Goal: Navigation & Orientation: Find specific page/section

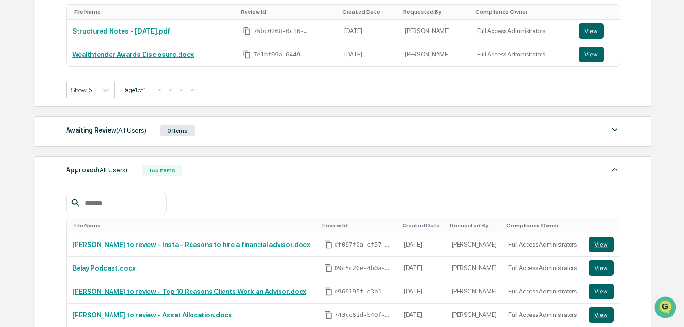
scroll to position [277, 0]
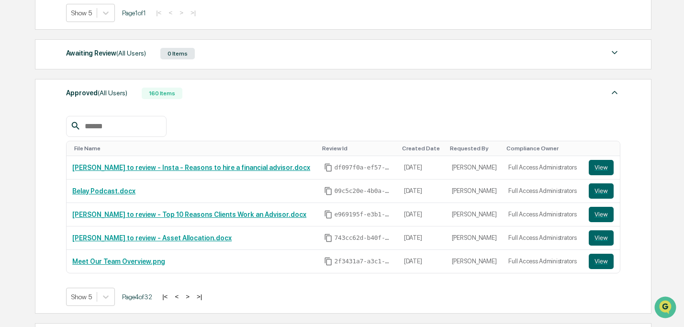
click at [192, 296] on button ">" at bounding box center [188, 296] width 10 height 8
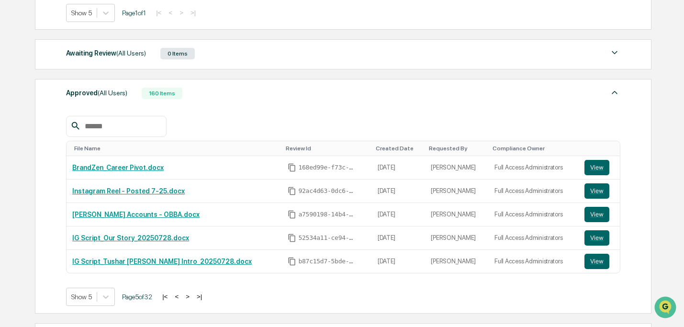
click at [170, 297] on button "|<" at bounding box center [164, 296] width 11 height 8
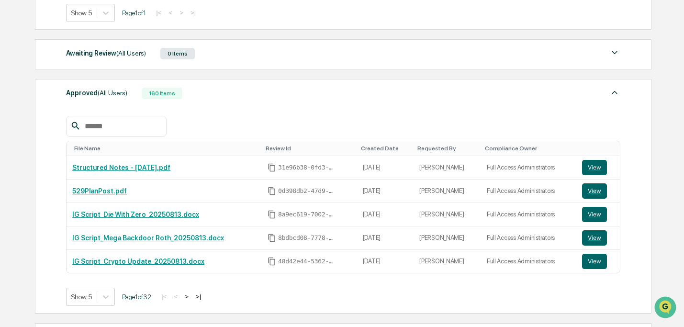
click at [191, 297] on button ">" at bounding box center [187, 296] width 10 height 8
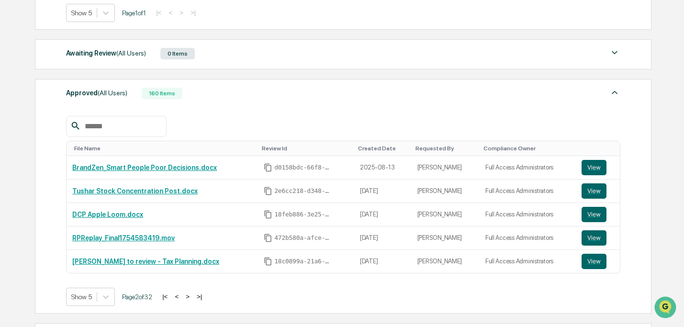
click at [192, 297] on button ">" at bounding box center [188, 296] width 10 height 8
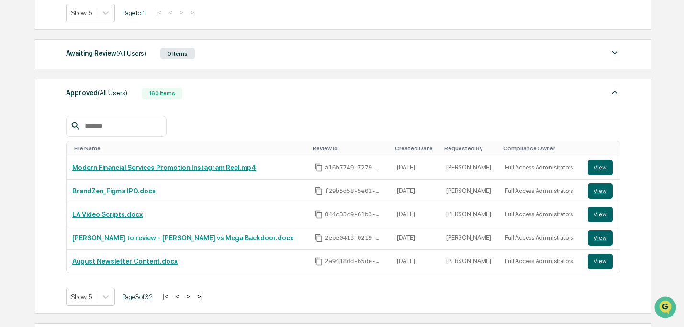
click at [205, 301] on button ">|" at bounding box center [199, 296] width 11 height 8
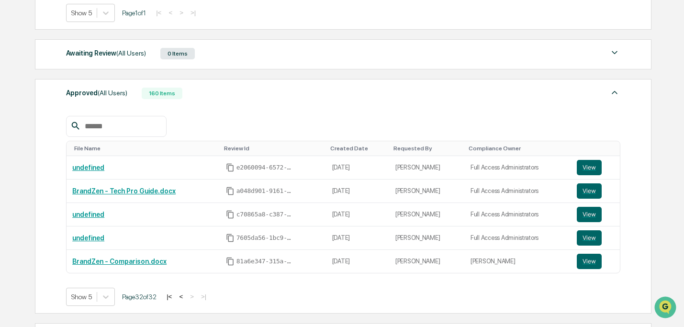
click at [186, 297] on button "<" at bounding box center [181, 296] width 10 height 8
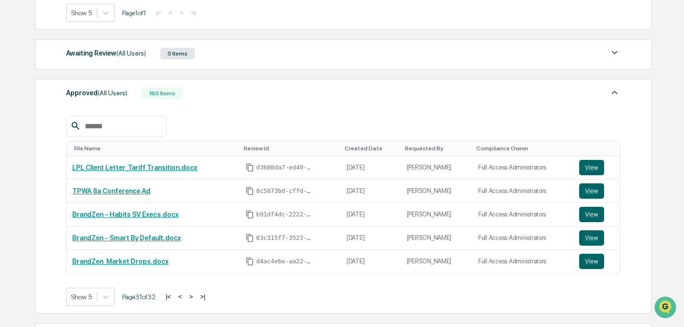
click at [185, 297] on button "<" at bounding box center [180, 296] width 10 height 8
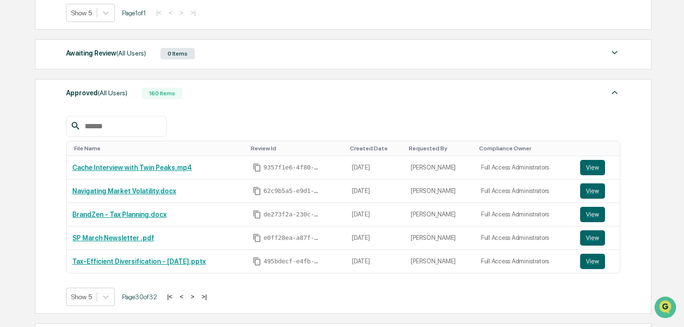
click at [186, 297] on button "<" at bounding box center [182, 296] width 10 height 8
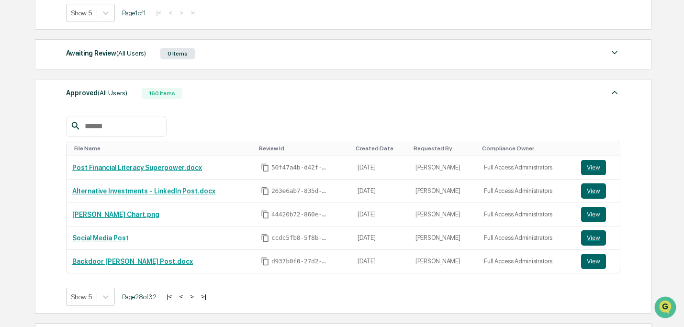
click at [186, 297] on button "<" at bounding box center [181, 296] width 10 height 8
click at [174, 296] on button "|<" at bounding box center [168, 296] width 11 height 8
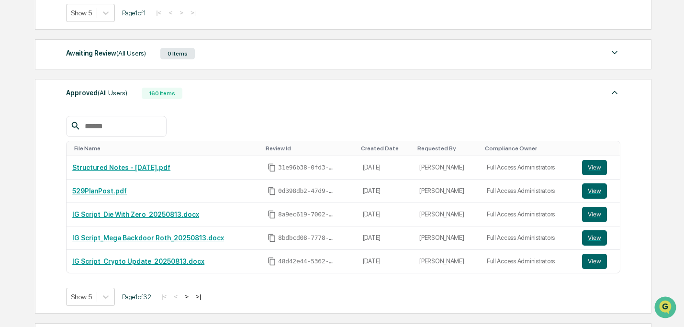
click at [191, 298] on button ">" at bounding box center [187, 296] width 10 height 8
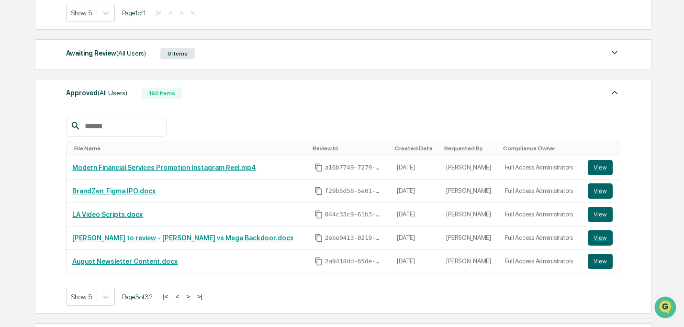
click at [193, 298] on button ">" at bounding box center [188, 296] width 10 height 8
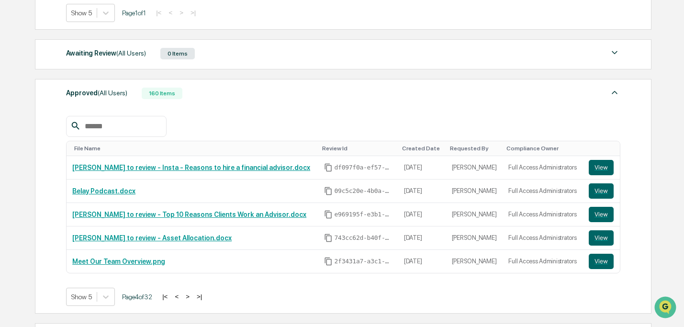
click at [192, 298] on button ">" at bounding box center [188, 296] width 10 height 8
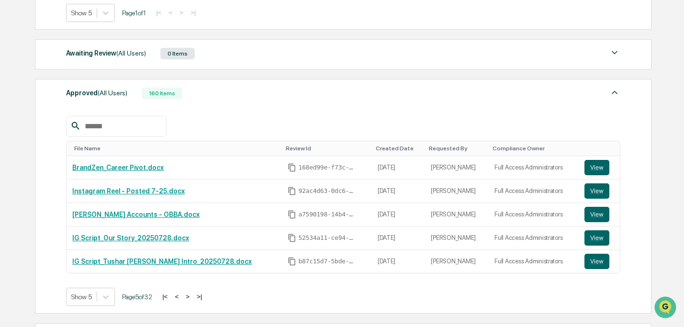
click at [181, 297] on button "<" at bounding box center [177, 296] width 10 height 8
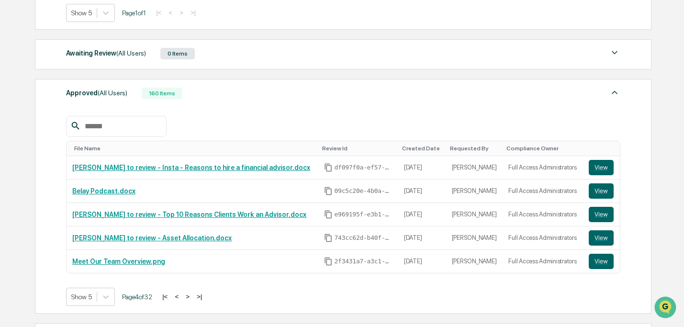
click at [181, 297] on button "<" at bounding box center [177, 296] width 10 height 8
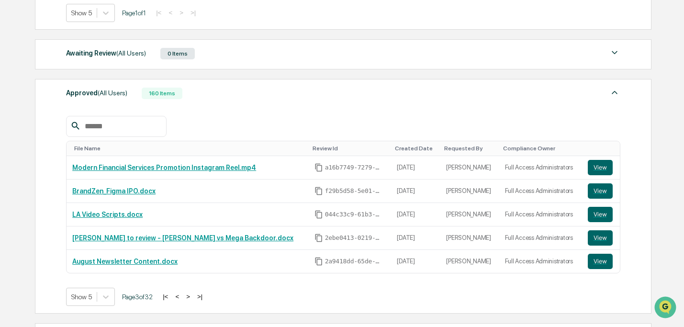
click at [182, 297] on button "<" at bounding box center [177, 296] width 10 height 8
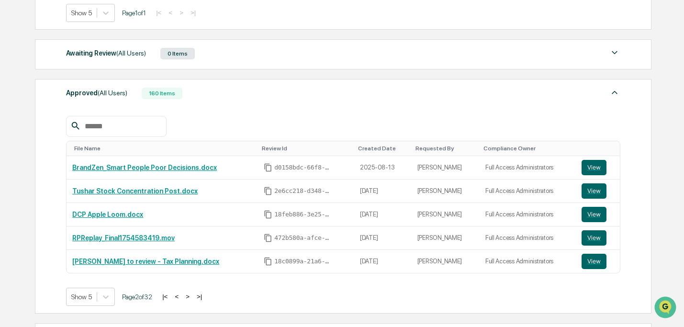
click at [181, 297] on button "<" at bounding box center [177, 296] width 10 height 8
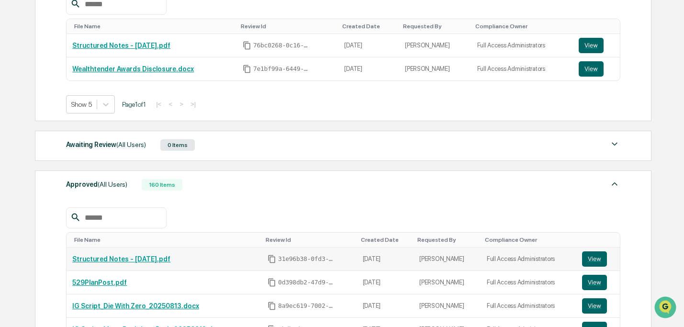
scroll to position [71, 0]
